Goal: Information Seeking & Learning: Learn about a topic

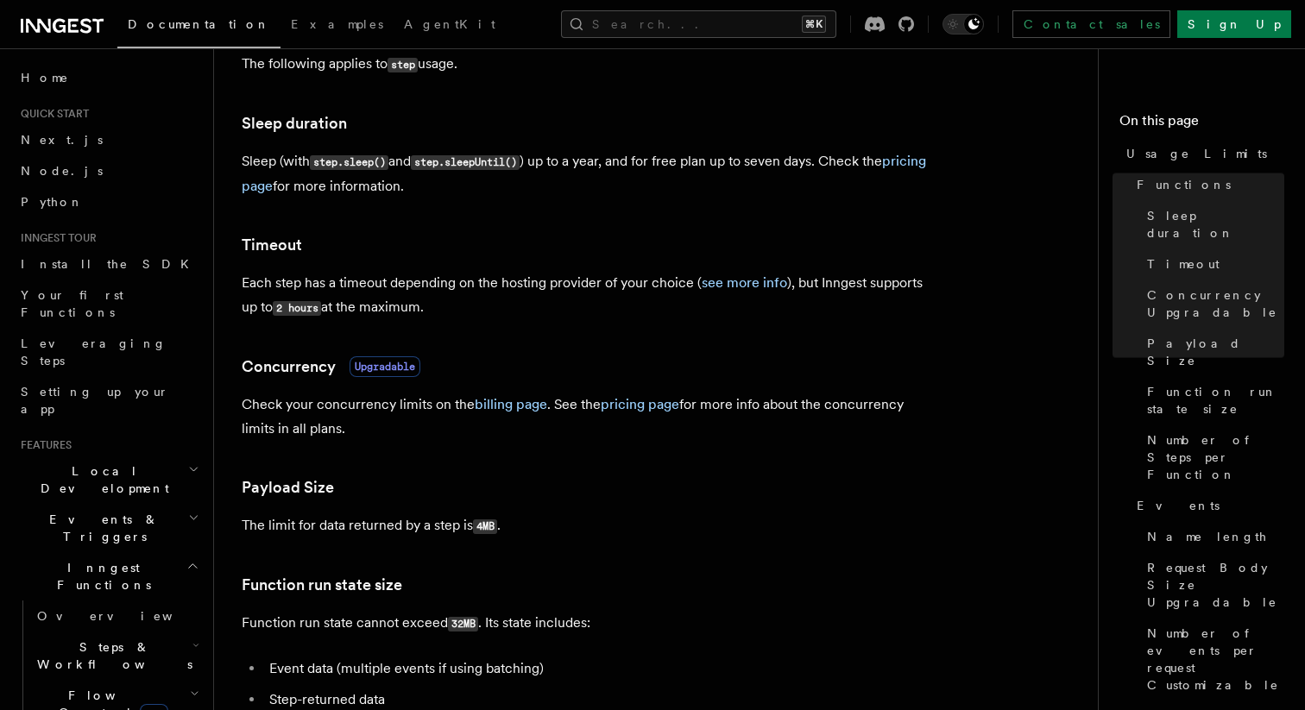
scroll to position [319, 0]
click at [711, 281] on link "see more info" at bounding box center [744, 282] width 85 height 16
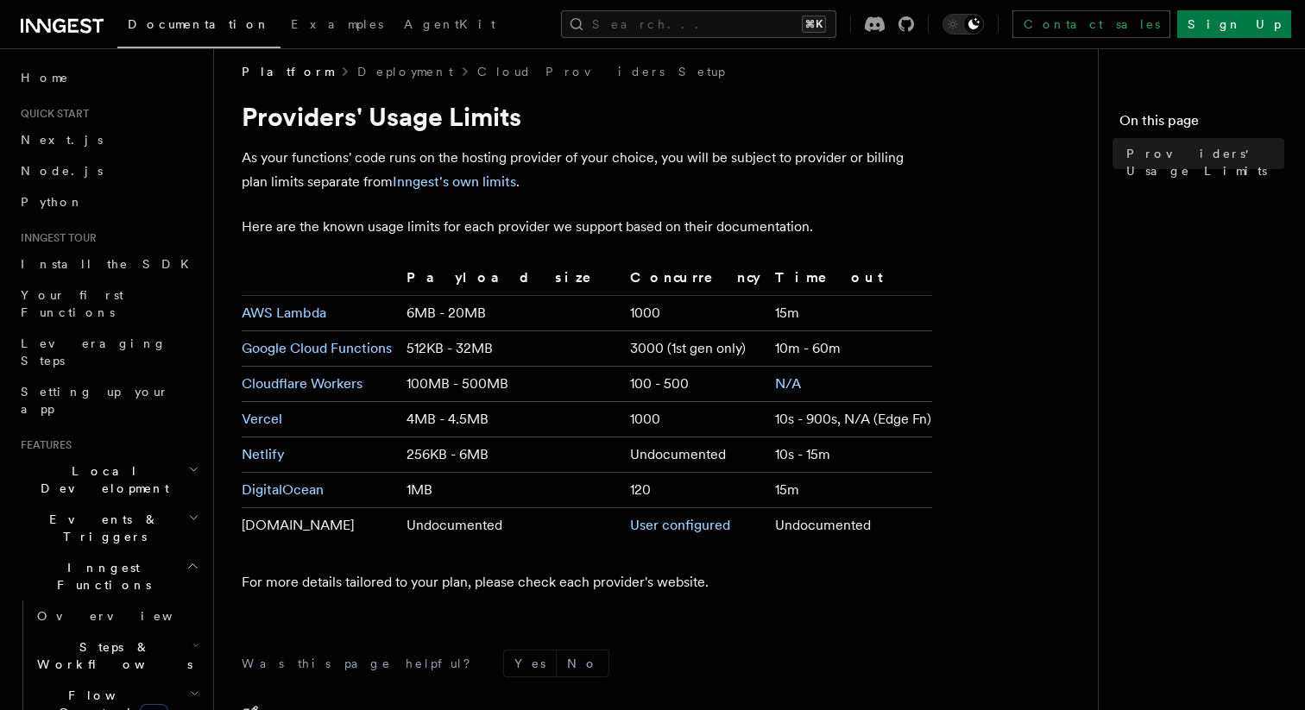
scroll to position [11, 0]
click at [771, 422] on td "10s - 900s, N/A (Edge Fn)" at bounding box center [850, 421] width 164 height 35
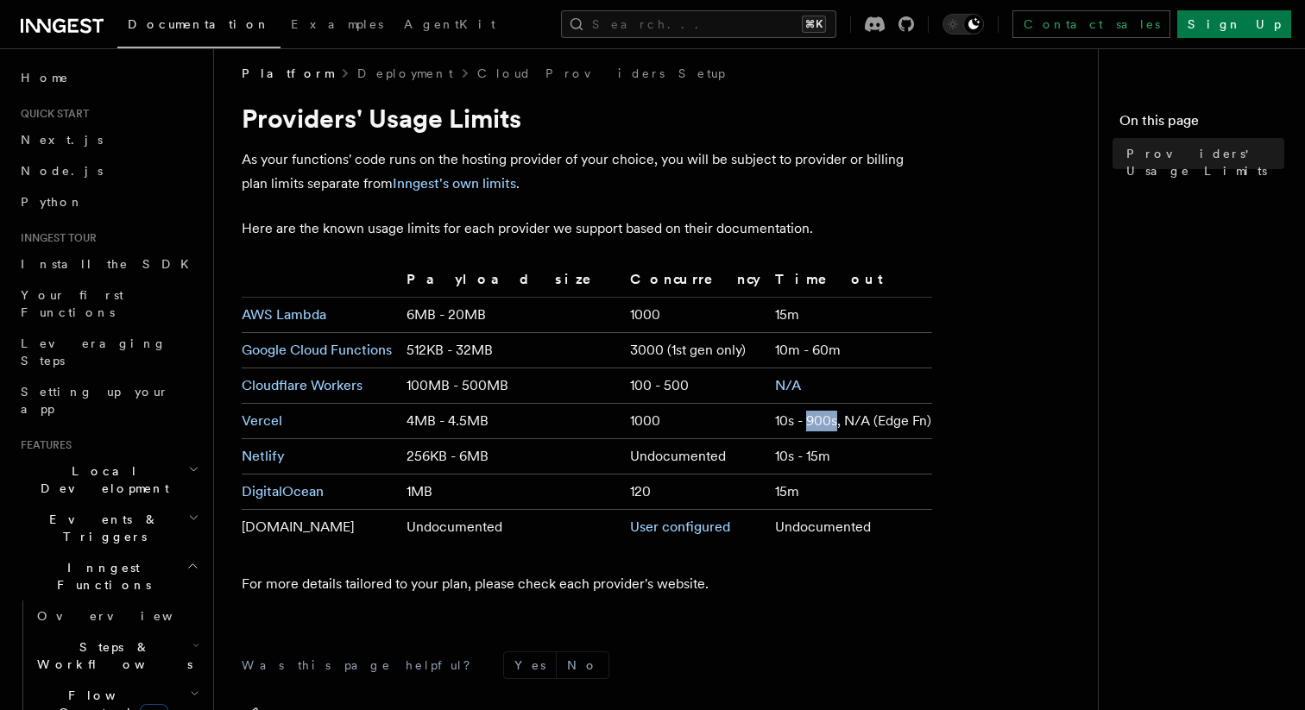
click at [771, 422] on td "10s - 900s, N/A (Edge Fn)" at bounding box center [850, 421] width 164 height 35
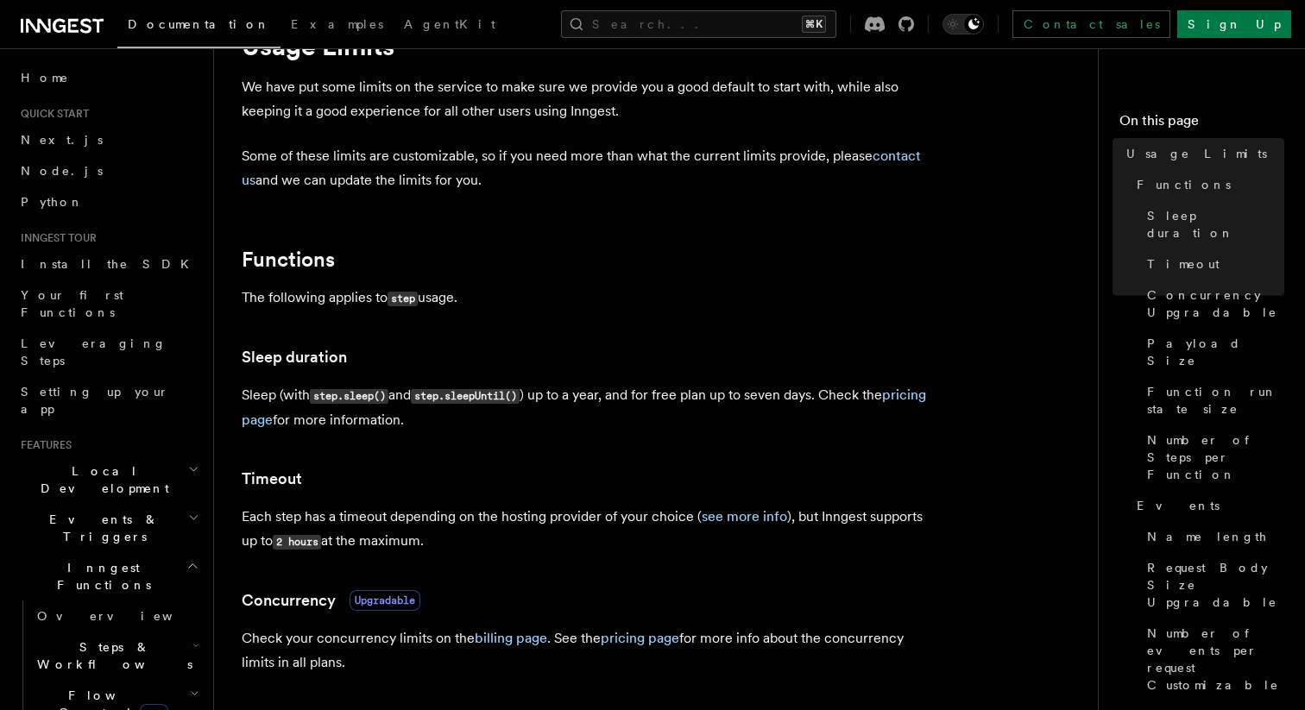
scroll to position [85, 0]
